Goal: Task Accomplishment & Management: Complete application form

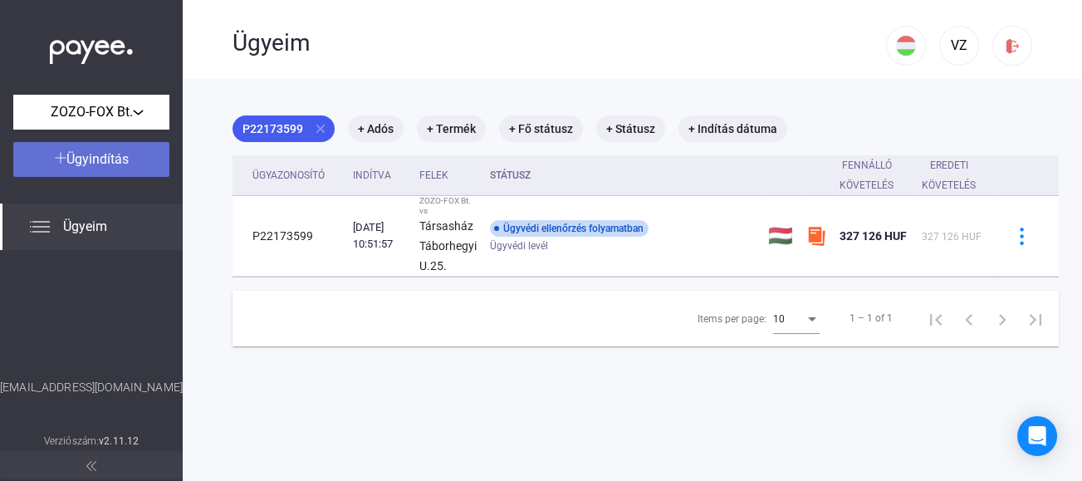
click at [68, 158] on span "Ügyindítás" at bounding box center [97, 159] width 62 height 16
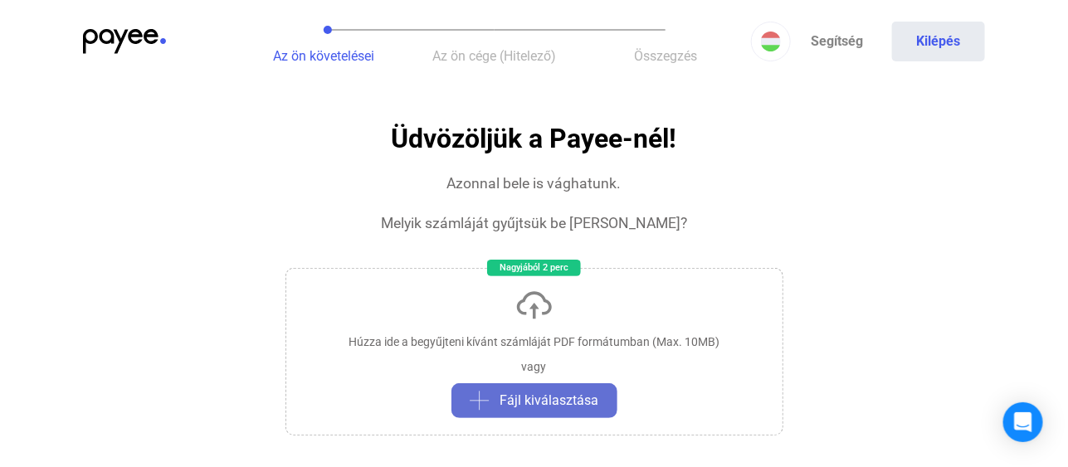
click at [543, 400] on span "Fájl kiválasztása" at bounding box center [550, 401] width 99 height 20
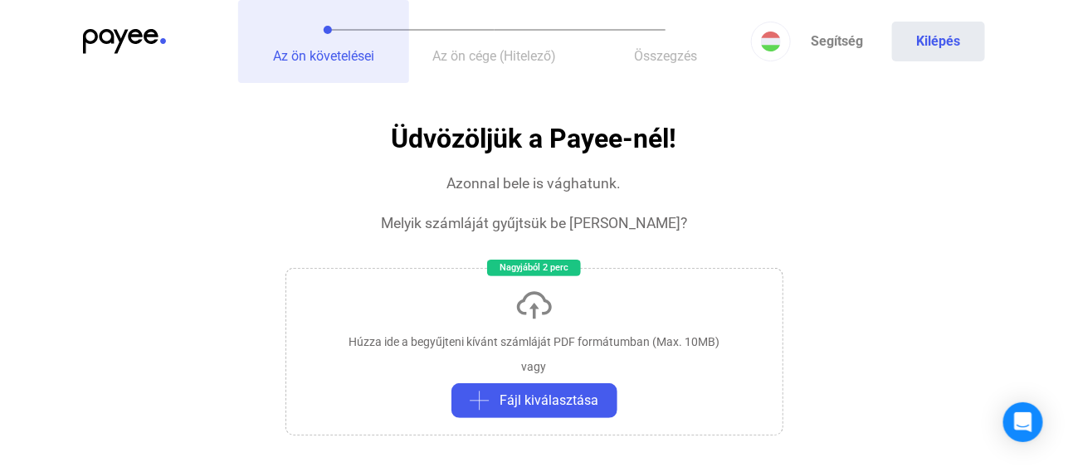
click at [315, 55] on span "Az ön követelései" at bounding box center [323, 56] width 101 height 16
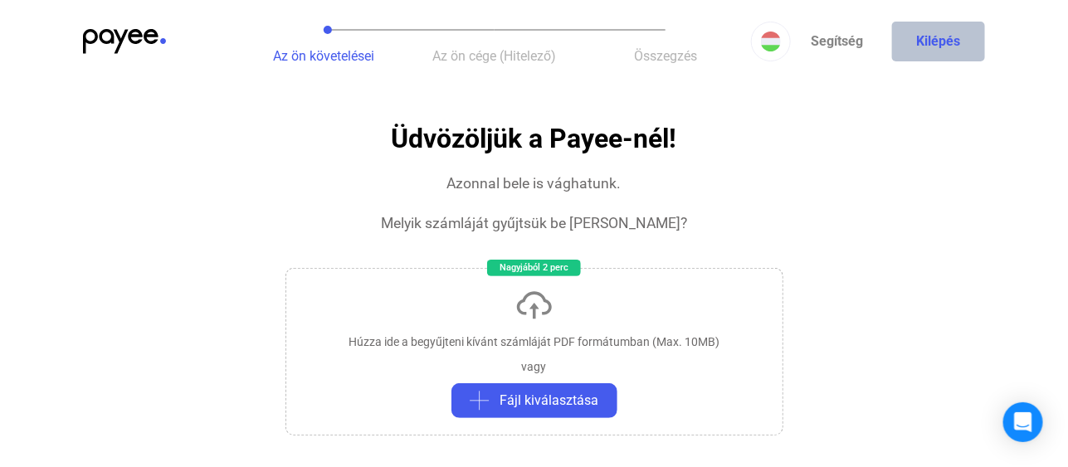
click at [937, 40] on button "Kilépés" at bounding box center [938, 42] width 93 height 40
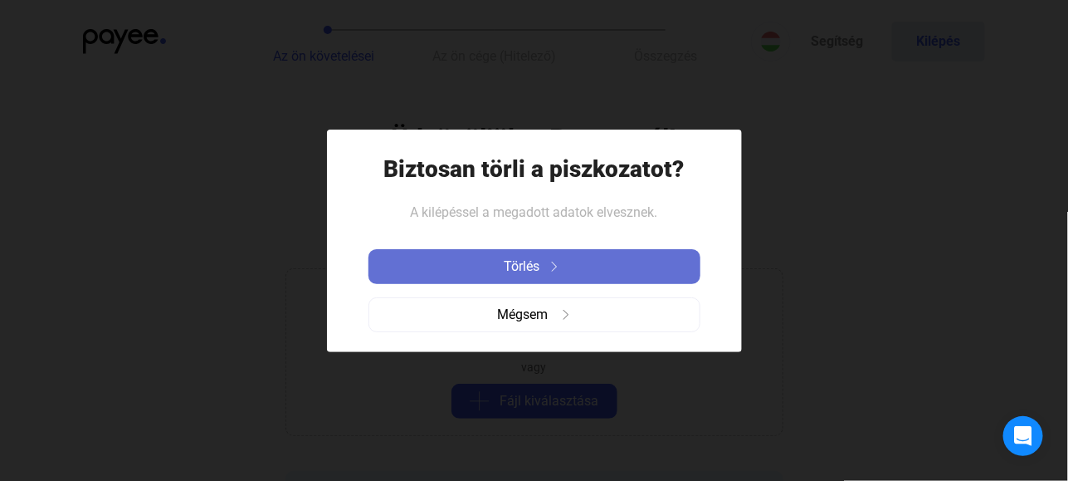
click at [516, 267] on span "Törlés" at bounding box center [523, 267] width 36 height 20
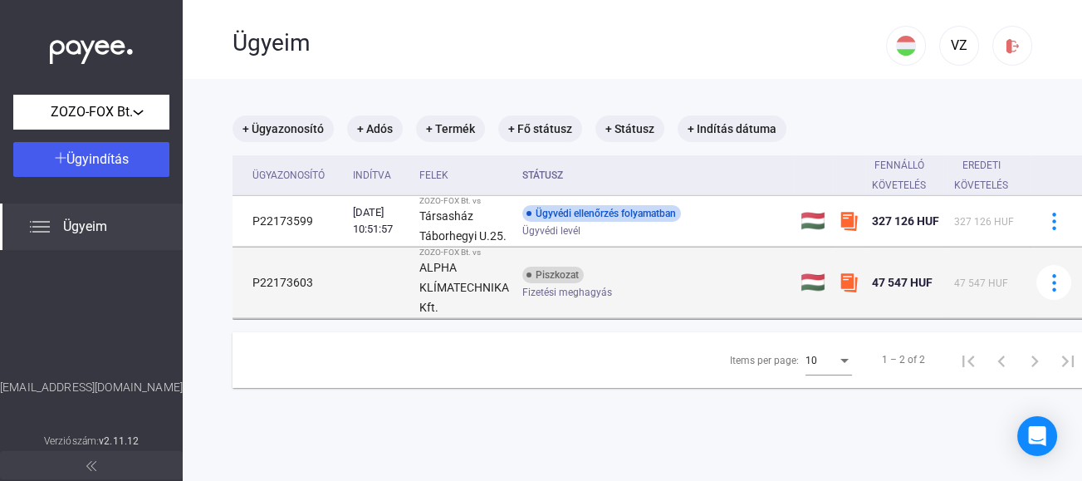
click at [849, 282] on img at bounding box center [848, 282] width 20 height 20
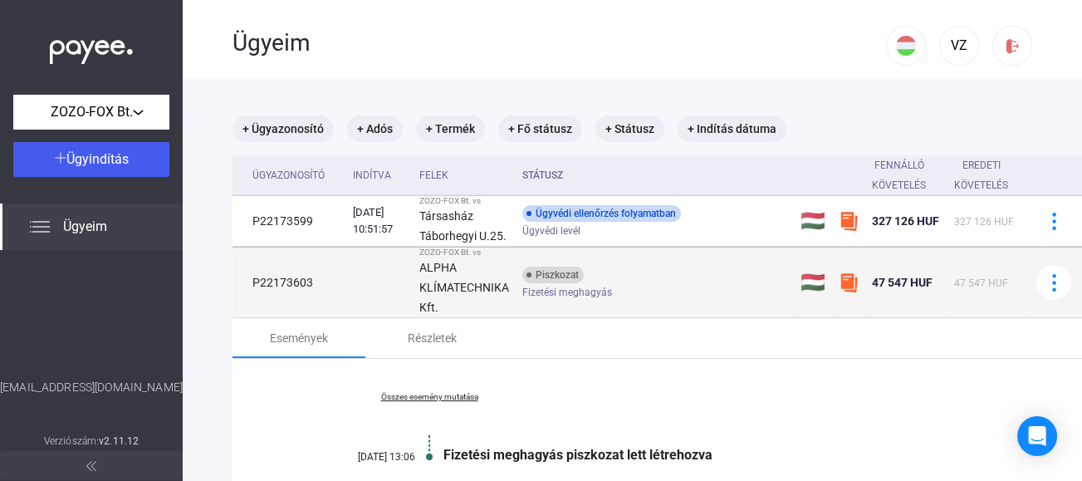
scroll to position [83, 0]
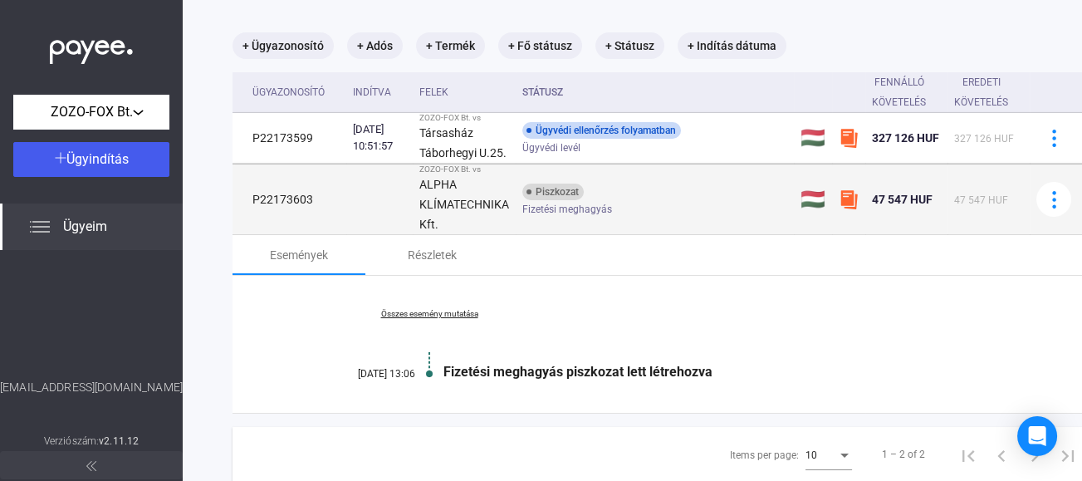
click at [453, 202] on strong "ALPHA KLÍMATECHNIKA Kft." at bounding box center [464, 204] width 90 height 53
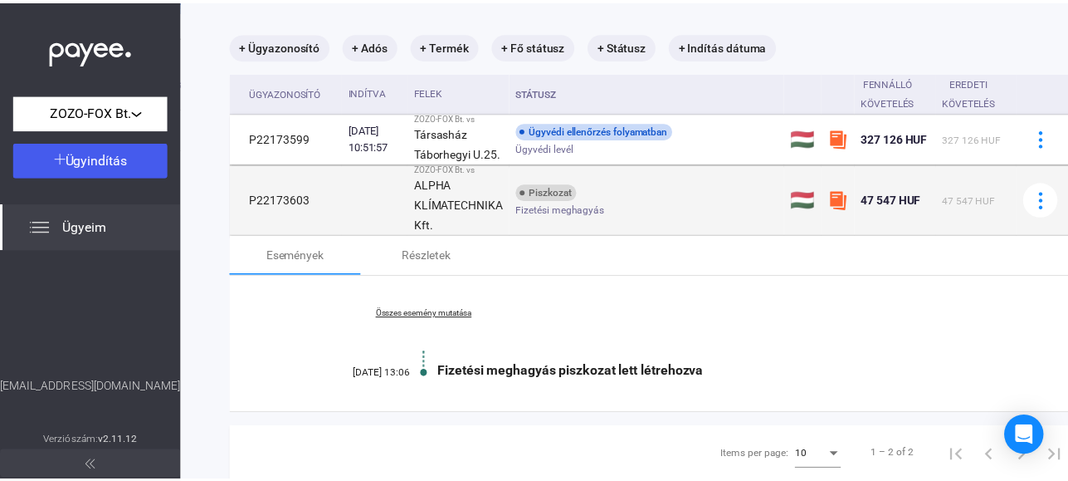
scroll to position [79, 0]
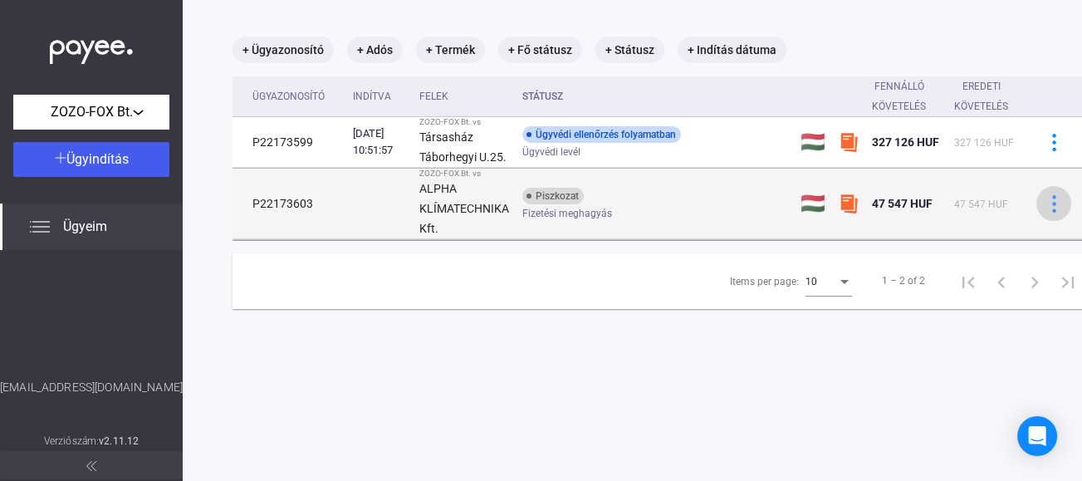
click at [1055, 203] on img at bounding box center [1053, 203] width 17 height 17
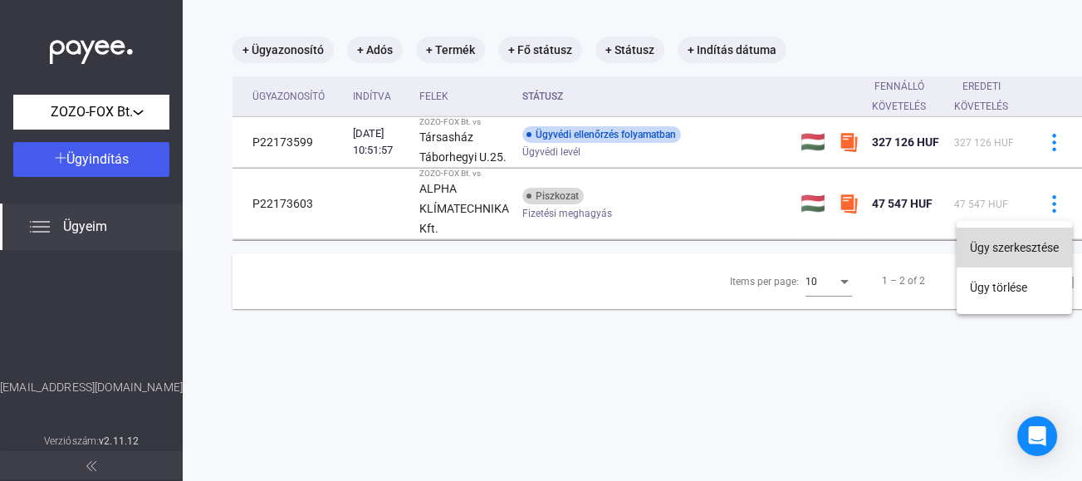
click at [1029, 247] on button "Ügy szerkesztése" at bounding box center [1013, 247] width 115 height 40
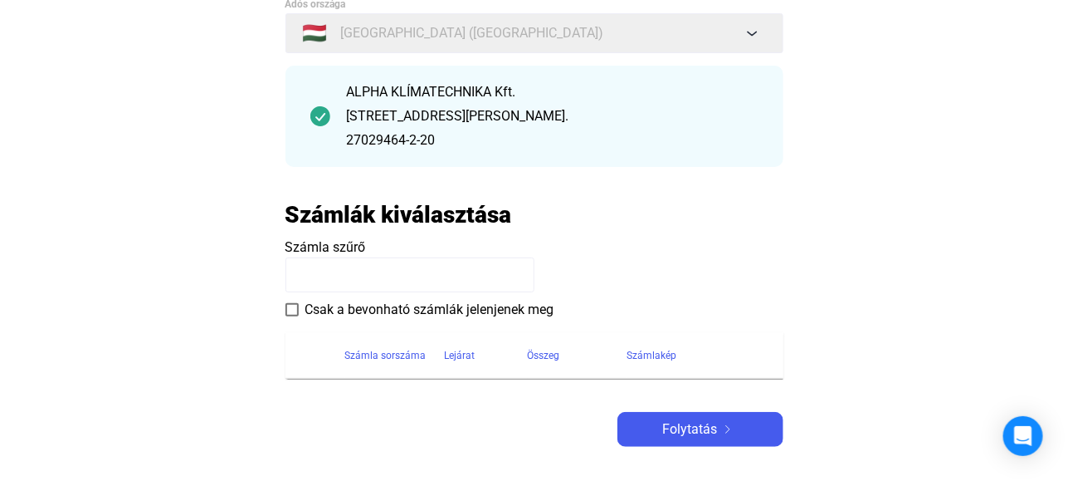
scroll to position [166, 0]
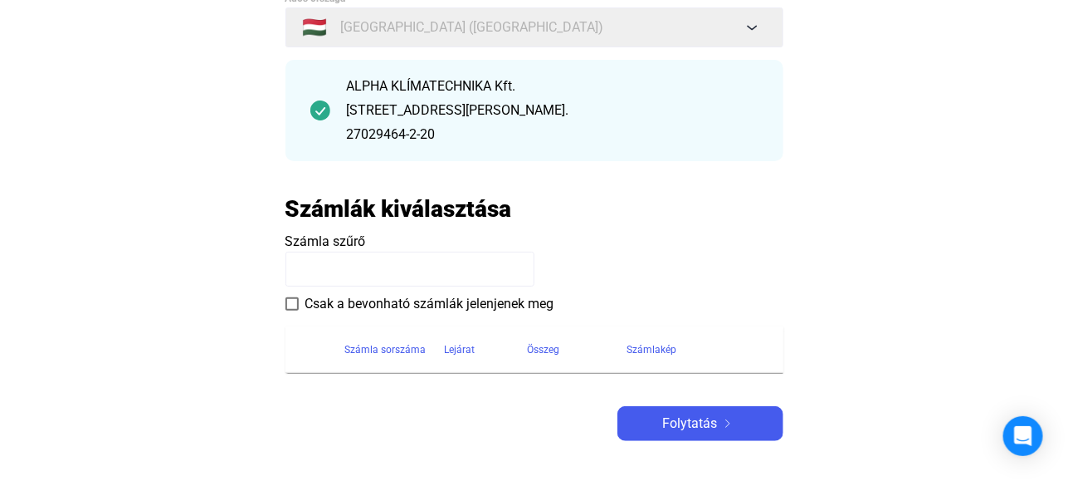
click at [331, 276] on input at bounding box center [410, 269] width 249 height 35
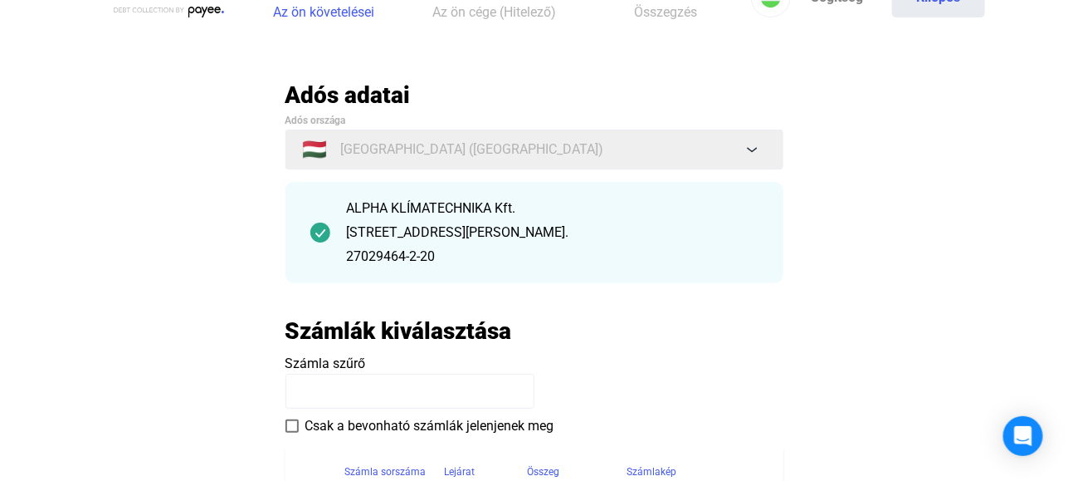
scroll to position [83, 0]
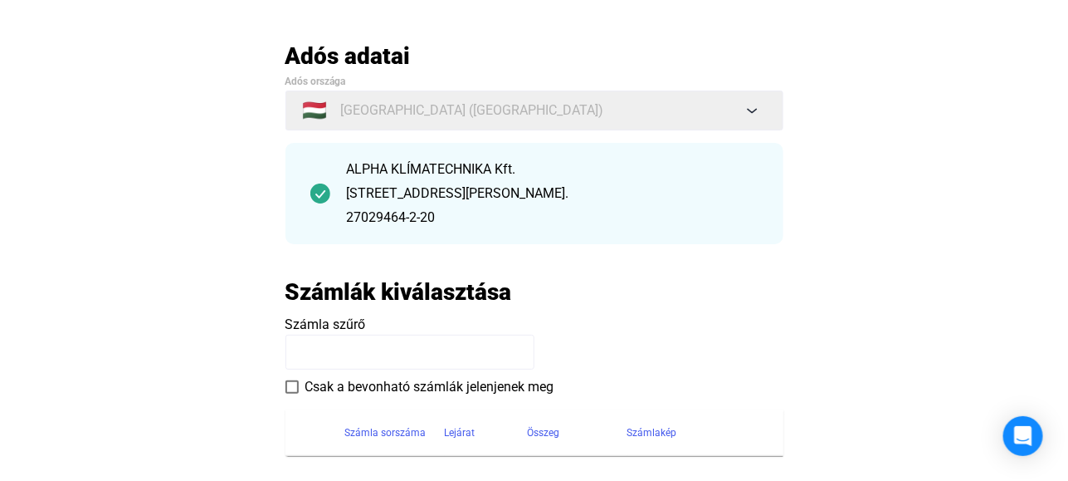
click at [301, 351] on input at bounding box center [410, 352] width 249 height 35
click at [342, 299] on h2 "Számlák kiválasztása" at bounding box center [399, 291] width 227 height 29
click at [435, 276] on div "Adós adatai Adós országa 🇭🇺 [GEOGRAPHIC_DATA] ([GEOGRAPHIC_DATA]) ALPHA KLÍMATE…" at bounding box center [535, 283] width 498 height 482
click at [345, 324] on span "Számla szűrő" at bounding box center [326, 324] width 81 height 16
click at [295, 384] on span at bounding box center [292, 386] width 13 height 13
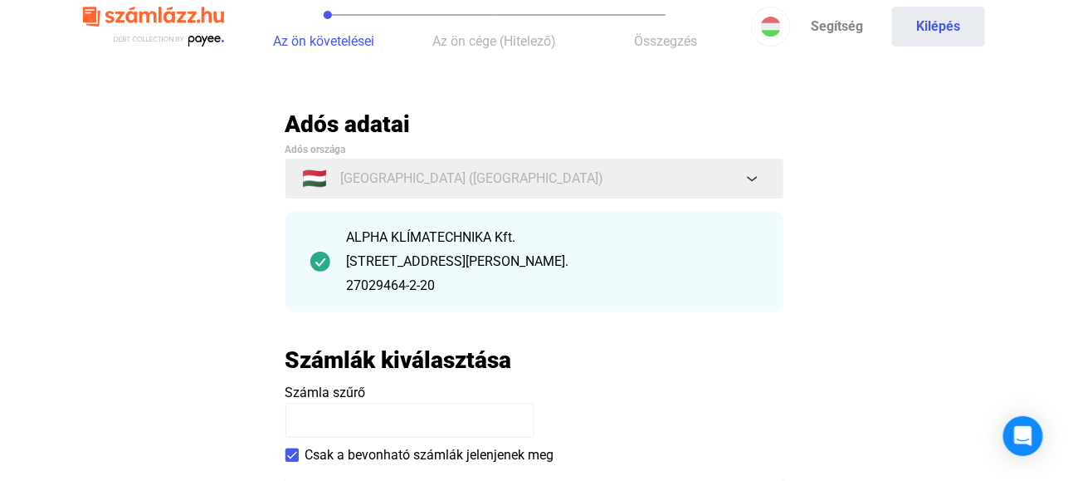
scroll to position [0, 0]
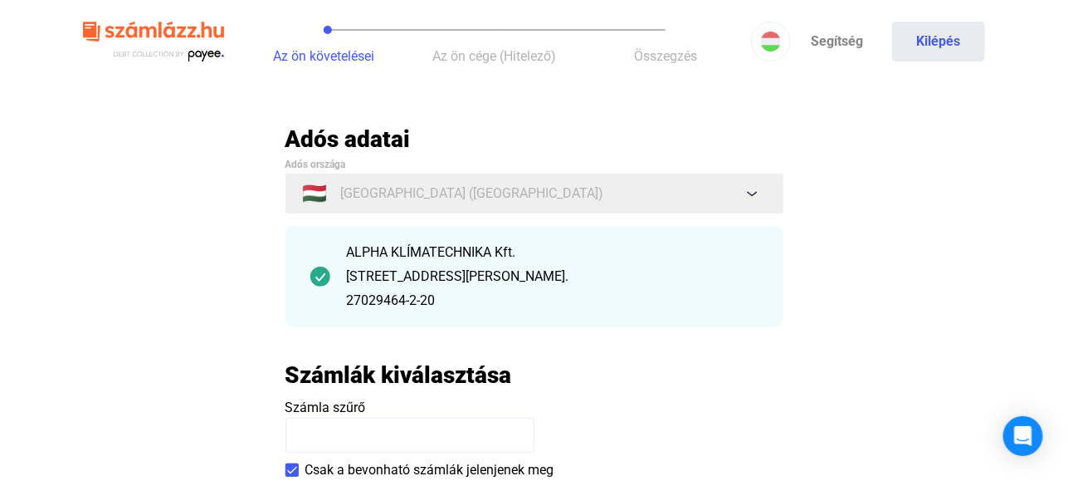
click at [378, 256] on div "ALPHA KLÍMATECHNIKA Kft." at bounding box center [553, 252] width 412 height 20
click at [319, 278] on img at bounding box center [320, 276] width 20 height 20
click at [320, 276] on img at bounding box center [320, 276] width 20 height 20
